Goal: Find specific page/section: Find specific page/section

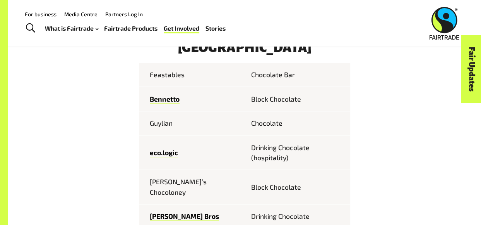
scroll to position [332, 0]
click at [134, 24] on link "Fairtrade Products" at bounding box center [130, 28] width 53 height 11
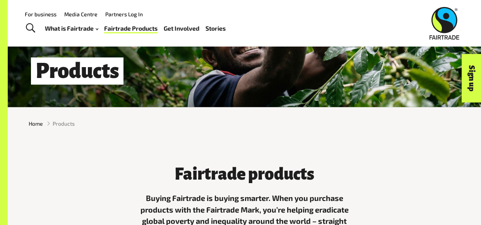
scroll to position [32, 0]
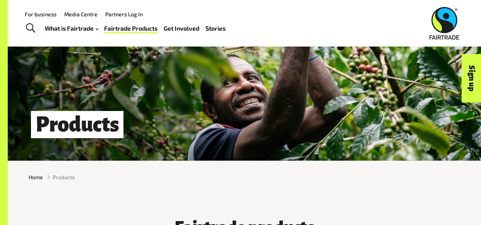
click at [102, 138] on h1 "Products" at bounding box center [77, 124] width 93 height 27
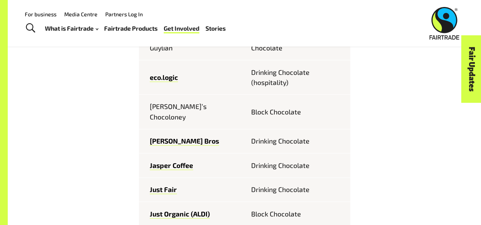
scroll to position [363, 0]
